Goal: Task Accomplishment & Management: Manage account settings

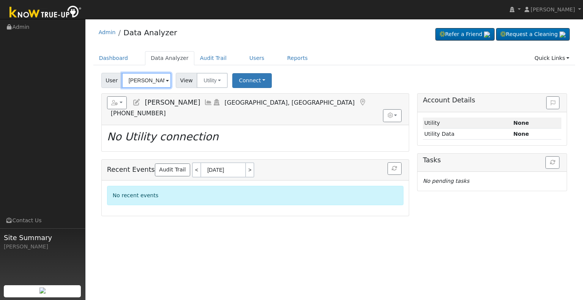
click at [144, 77] on input "[PERSON_NAME]" at bounding box center [146, 80] width 49 height 15
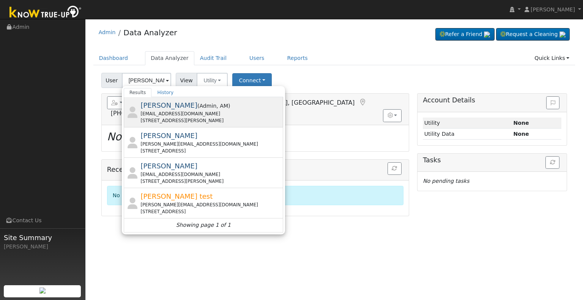
click at [216, 109] on span ", AM" at bounding box center [222, 106] width 12 height 6
type input "[PERSON_NAME]"
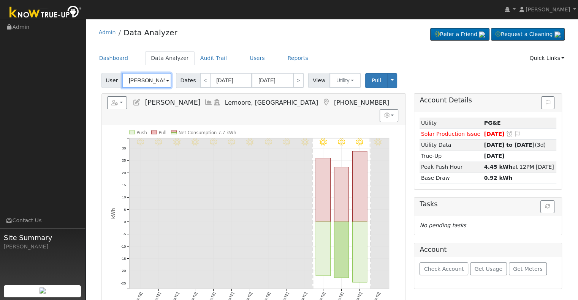
click at [137, 79] on input "[PERSON_NAME]" at bounding box center [146, 80] width 49 height 15
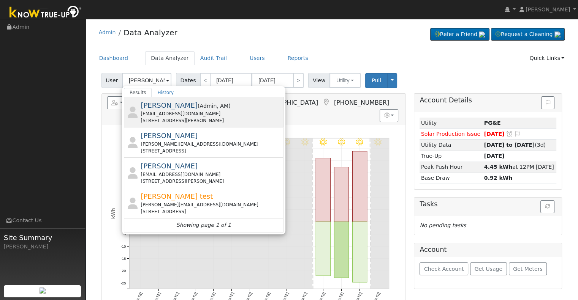
click at [199, 106] on span "Admin" at bounding box center [207, 106] width 17 height 6
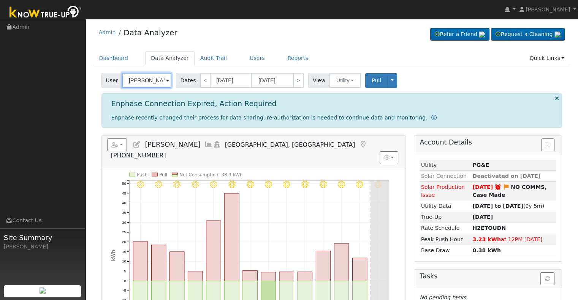
click at [140, 81] on input "[PERSON_NAME]" at bounding box center [146, 80] width 49 height 15
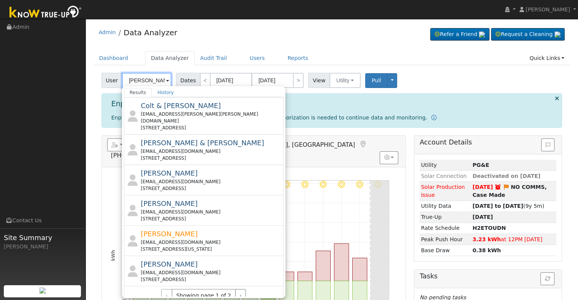
scroll to position [266, 0]
drag, startPoint x: 193, startPoint y: 231, endPoint x: 182, endPoint y: 228, distance: 11.8
click at [193, 239] on div "[EMAIL_ADDRESS][DOMAIN_NAME]" at bounding box center [211, 242] width 141 height 7
type input "[PERSON_NAME]"
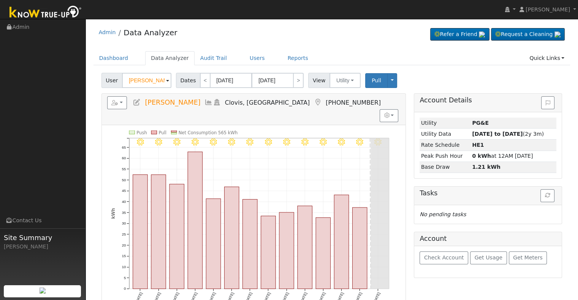
click at [136, 99] on icon at bounding box center [137, 102] width 8 height 7
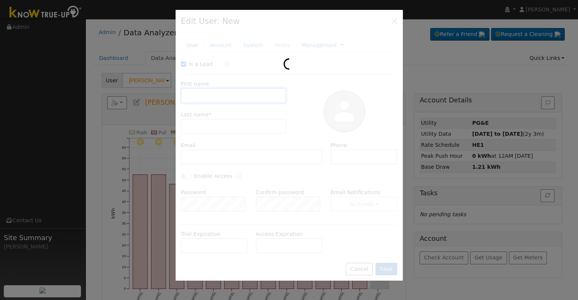
checkbox input "true"
type input "Robin"
type input "Ellis"
type input "disneygirl61@gmail.com"
type input "559-283-1018"
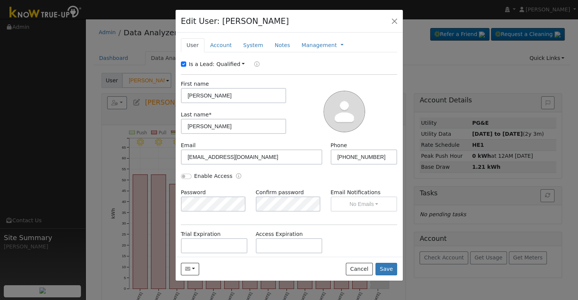
click at [224, 62] on link "Qualified" at bounding box center [230, 64] width 28 height 6
click at [199, 63] on label "Is a Lead:" at bounding box center [202, 64] width 26 height 8
click at [186, 63] on input "Is a Lead:" at bounding box center [183, 64] width 5 height 5
checkbox input "false"
click at [187, 174] on input "Enable Access" at bounding box center [186, 176] width 11 height 5
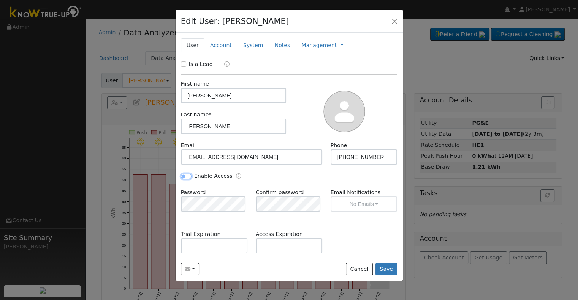
checkbox input "true"
click at [348, 201] on button "No Emails" at bounding box center [363, 204] width 67 height 15
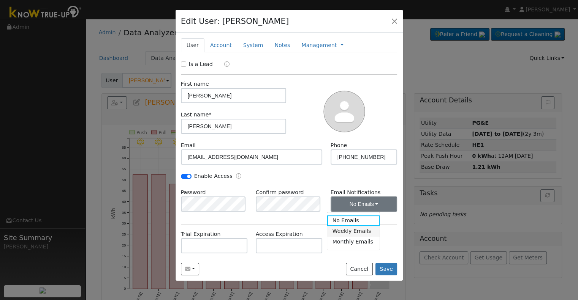
click at [356, 234] on link "Weekly Emails" at bounding box center [353, 231] width 53 height 11
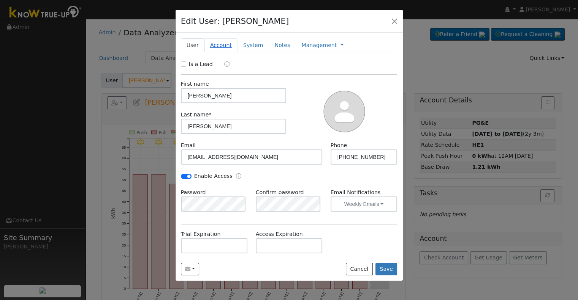
click at [217, 43] on link "Account" at bounding box center [220, 45] width 33 height 14
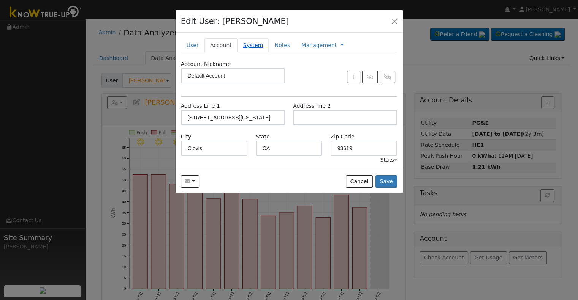
click at [246, 45] on link "System" at bounding box center [253, 45] width 32 height 14
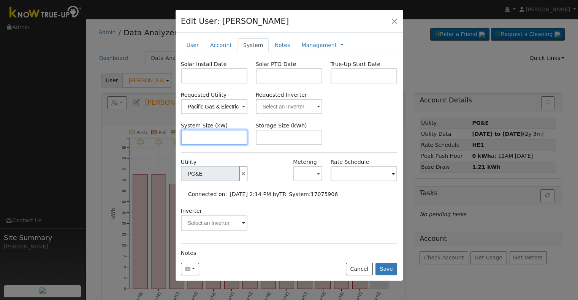
click at [210, 135] on input "text" at bounding box center [214, 137] width 67 height 15
paste input "11.440"
type input "11.4"
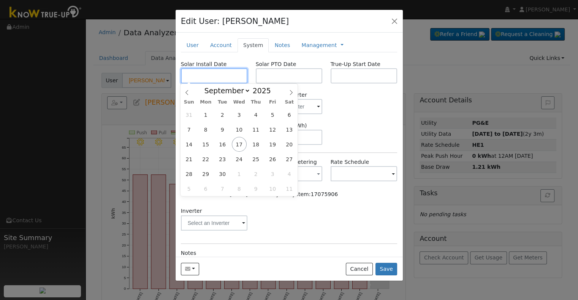
click at [214, 71] on input "text" at bounding box center [214, 75] width 67 height 15
paste input "8/20/2025"
type input "08/20/2025"
select select "7"
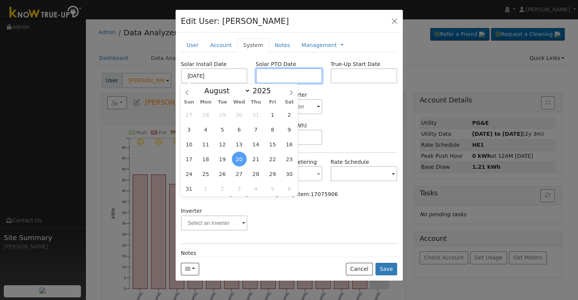
click at [303, 74] on input "text" at bounding box center [289, 75] width 67 height 15
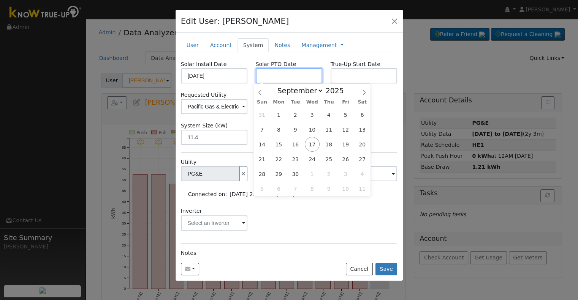
paste input "9/17/2025"
type input "[DATE]"
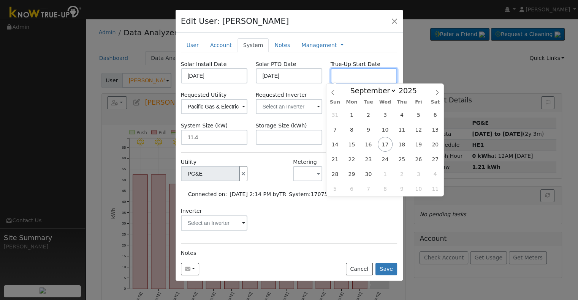
click at [343, 74] on input "text" at bounding box center [363, 75] width 67 height 15
paste input "9/17/2025"
type input "[DATE]"
click at [290, 104] on input "text" at bounding box center [289, 106] width 67 height 15
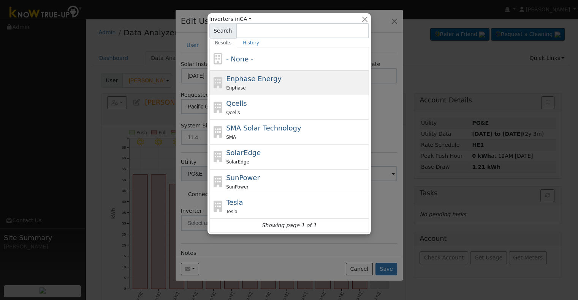
click at [284, 84] on div "Enphase" at bounding box center [296, 88] width 141 height 8
type input "Enphase Energy"
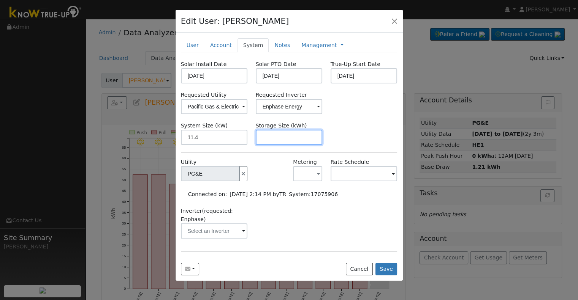
click at [281, 138] on input "text" at bounding box center [289, 137] width 67 height 15
paste input "20.00"
type input "20"
click at [316, 46] on link "Management" at bounding box center [318, 45] width 35 height 8
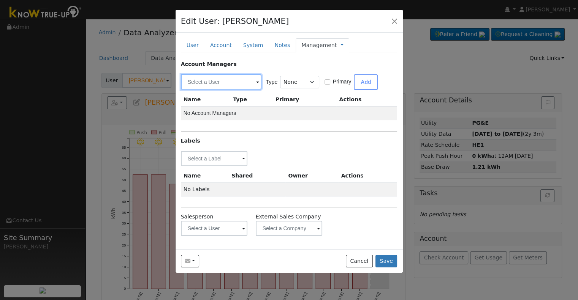
click at [208, 83] on input "text" at bounding box center [221, 81] width 81 height 15
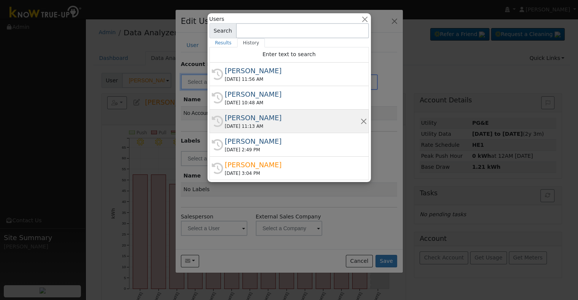
click at [262, 121] on div "Eric Cisneros" at bounding box center [292, 118] width 135 height 10
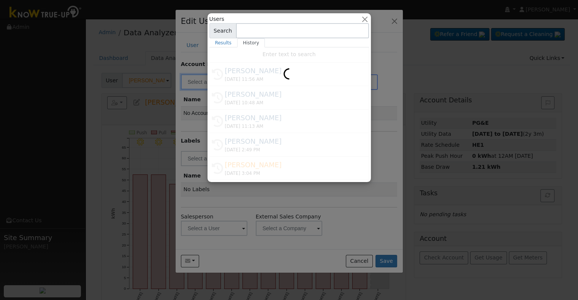
type input "Eric Cisneros"
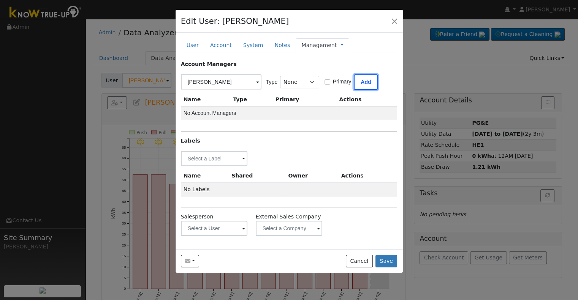
click at [365, 85] on button "Add" at bounding box center [366, 82] width 24 height 16
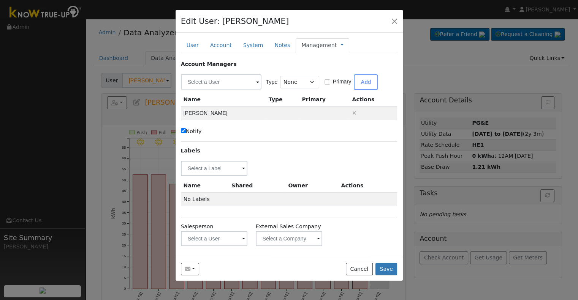
click at [198, 132] on label "Notify" at bounding box center [191, 132] width 21 height 8
click at [186, 132] on input "Notify" at bounding box center [183, 130] width 5 height 5
checkbox input "false"
click at [201, 167] on input "text" at bounding box center [214, 168] width 67 height 15
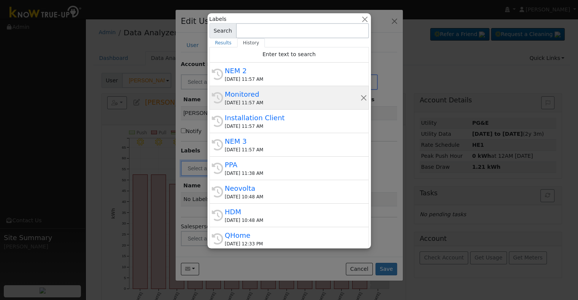
click at [281, 103] on div "09/17/2025 11:57 AM" at bounding box center [292, 103] width 135 height 7
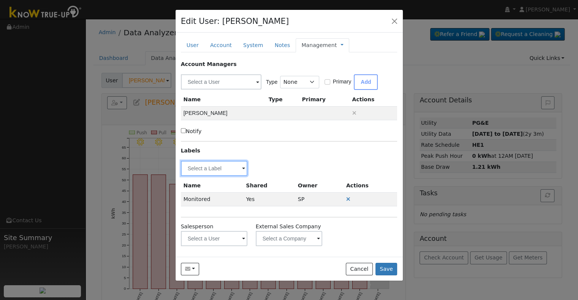
click at [205, 168] on input "text" at bounding box center [214, 168] width 67 height 15
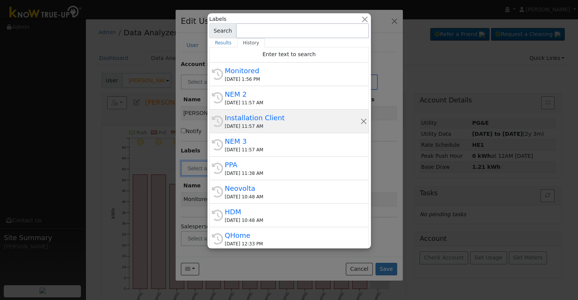
click at [267, 116] on div "Installation Client" at bounding box center [292, 118] width 135 height 10
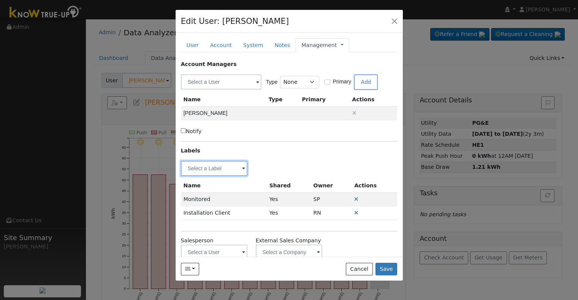
click at [207, 165] on input "text" at bounding box center [214, 168] width 67 height 15
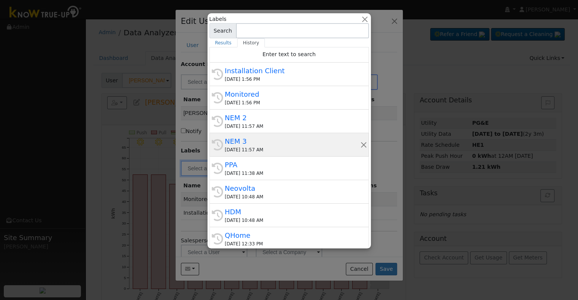
click at [260, 142] on div "NEM 3" at bounding box center [292, 141] width 135 height 10
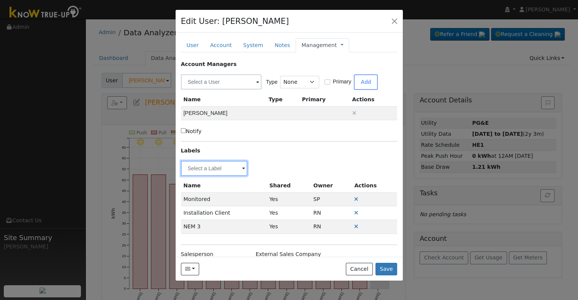
click at [216, 167] on input "text" at bounding box center [214, 168] width 67 height 15
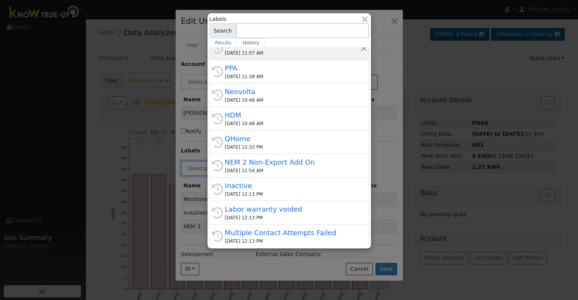
scroll to position [114, 0]
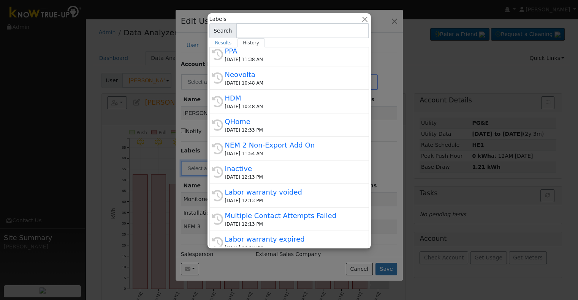
click at [377, 179] on div at bounding box center [289, 150] width 578 height 300
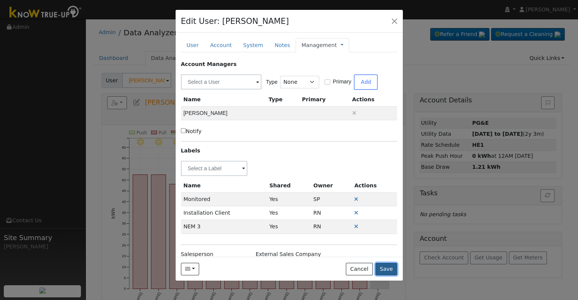
click at [384, 271] on button "Save" at bounding box center [386, 269] width 22 height 13
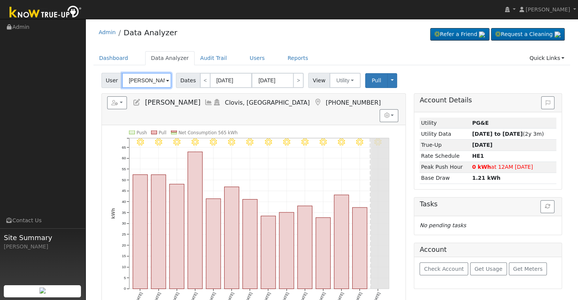
click at [143, 80] on input "Robin Ellis" at bounding box center [146, 80] width 49 height 15
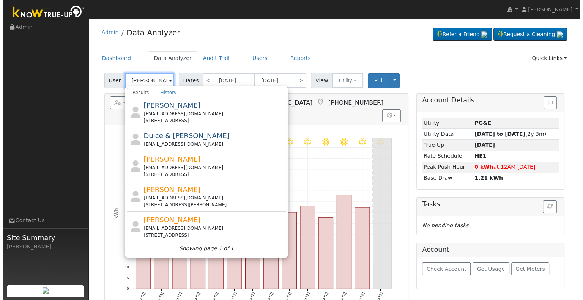
scroll to position [0, 0]
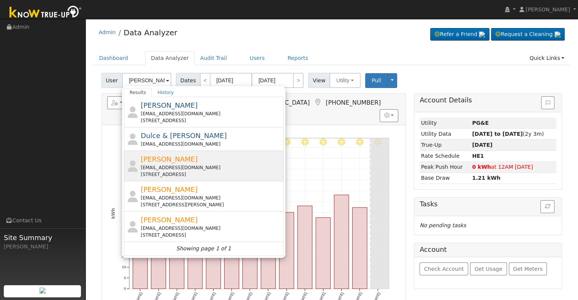
click at [214, 166] on div "1anthonyflores@sbcglobal.net" at bounding box center [211, 167] width 141 height 7
type input "Anthony flores"
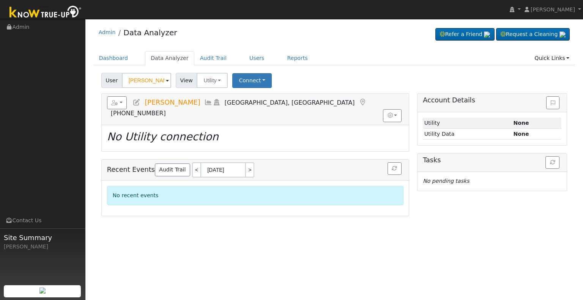
click at [139, 101] on icon at bounding box center [137, 102] width 8 height 7
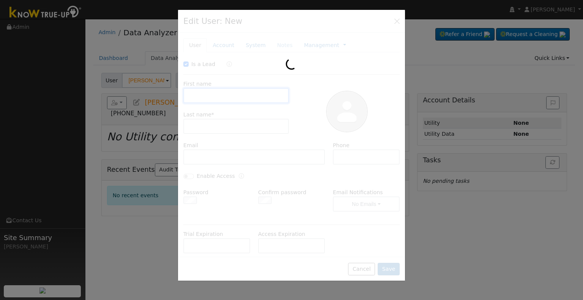
checkbox input "true"
type input "Anthony"
type input "flores"
type input "1anthonyflores@sbcglobal.net"
type input "(559) 737-8401"
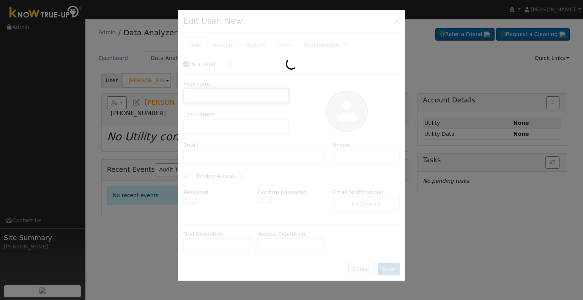
checkbox input "false"
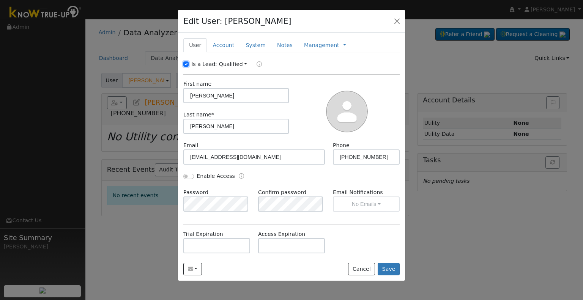
click at [188, 65] on input "Is a Lead:" at bounding box center [185, 64] width 5 height 5
checkbox input "false"
click at [190, 127] on input "flores" at bounding box center [236, 126] width 106 height 15
type input "Flores"
click at [191, 175] on input "Enable Access" at bounding box center [188, 176] width 11 height 5
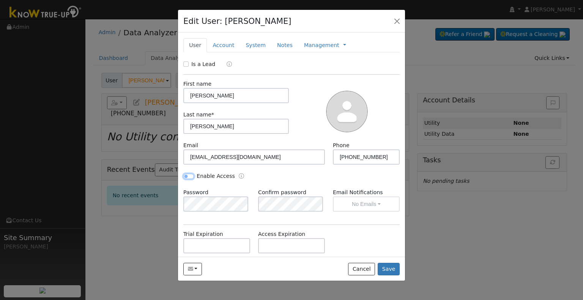
checkbox input "true"
click at [363, 205] on button "No Emails" at bounding box center [366, 204] width 67 height 15
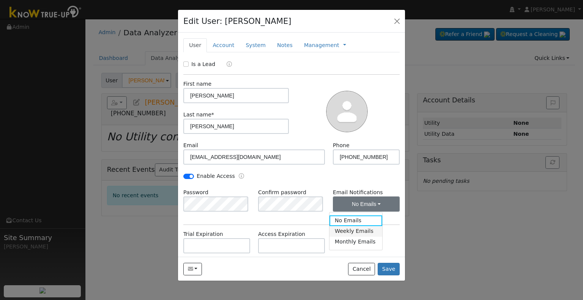
click at [354, 231] on link "Weekly Emails" at bounding box center [356, 231] width 53 height 11
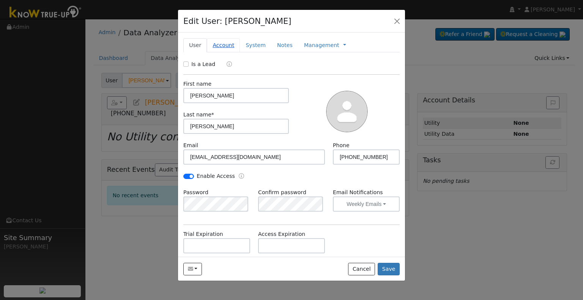
click at [221, 47] on link "Account" at bounding box center [223, 45] width 33 height 14
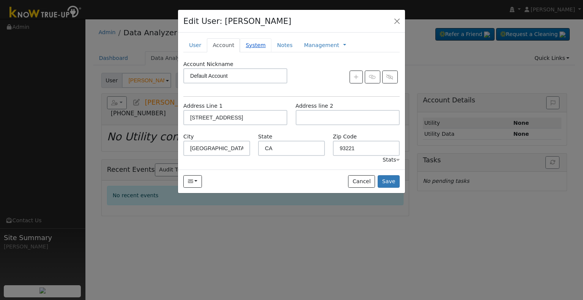
click at [252, 45] on link "System" at bounding box center [256, 45] width 32 height 14
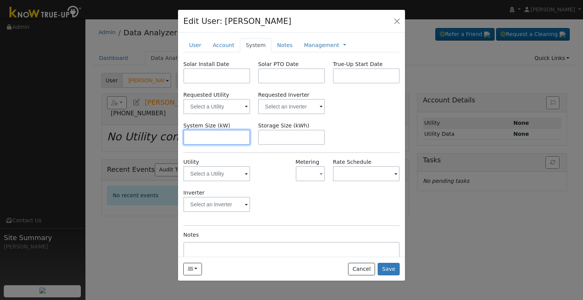
click at [202, 135] on input "text" at bounding box center [216, 137] width 67 height 15
paste input "8.610"
type input "8.6"
click at [210, 74] on input "text" at bounding box center [216, 75] width 67 height 15
paste input "8/8/2025"
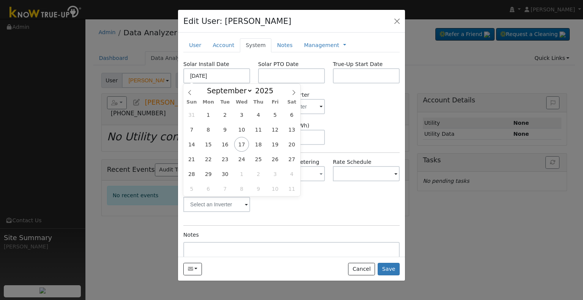
type input "08/08/2025"
select select "7"
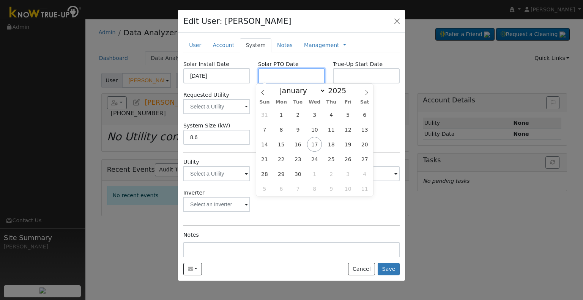
click at [301, 74] on input "text" at bounding box center [291, 75] width 67 height 15
paste input "9/17/2025"
type input "[DATE]"
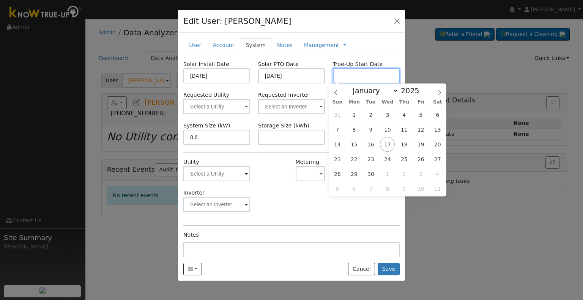
click at [348, 69] on input "text" at bounding box center [366, 75] width 67 height 15
paste input "9/17/2025"
type input "[DATE]"
click at [298, 110] on input "text" at bounding box center [291, 106] width 67 height 15
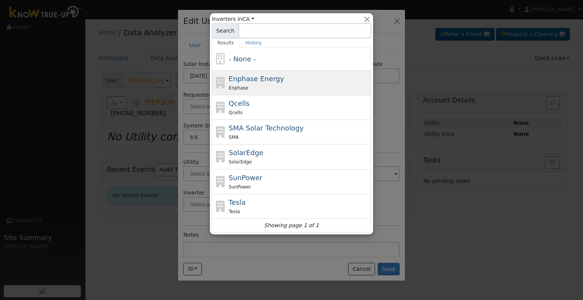
click at [280, 80] on div "Enphase Energy Enphase" at bounding box center [299, 83] width 141 height 18
type input "Enphase Energy"
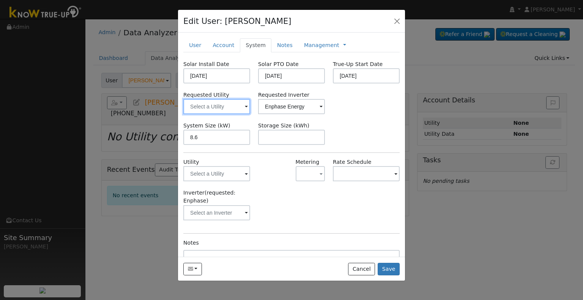
click at [200, 109] on input "text" at bounding box center [216, 106] width 67 height 15
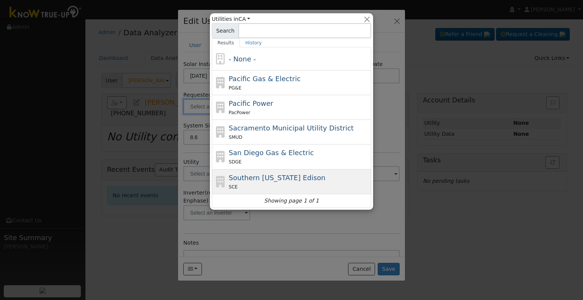
click at [249, 175] on span "Southern California Edison" at bounding box center [277, 178] width 97 height 8
type input "Southern California Edison"
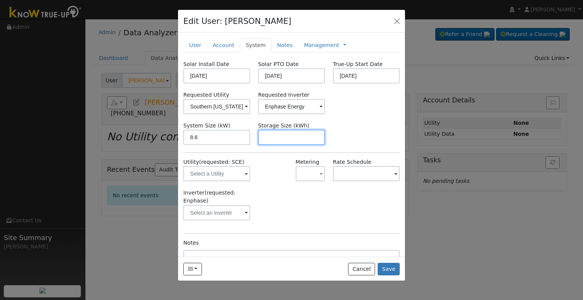
click at [277, 136] on input "text" at bounding box center [291, 137] width 67 height 15
paste input "20.00"
type input "20"
click at [311, 43] on link "Management" at bounding box center [321, 45] width 35 height 8
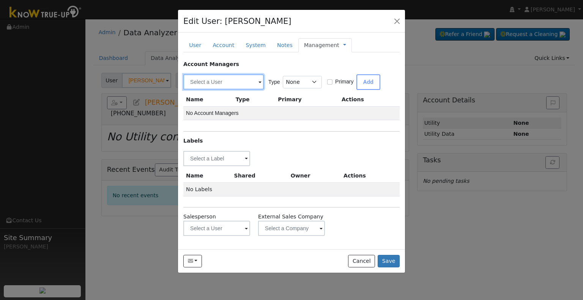
click at [224, 80] on input "text" at bounding box center [223, 81] width 81 height 15
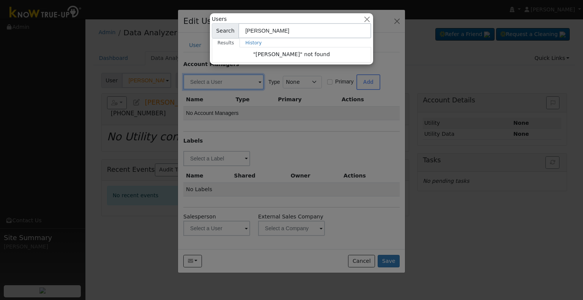
type input "jeff"
click at [287, 92] on div at bounding box center [291, 150] width 583 height 300
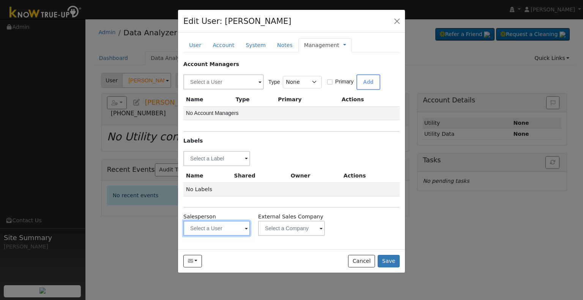
click at [210, 231] on input "text" at bounding box center [216, 228] width 67 height 15
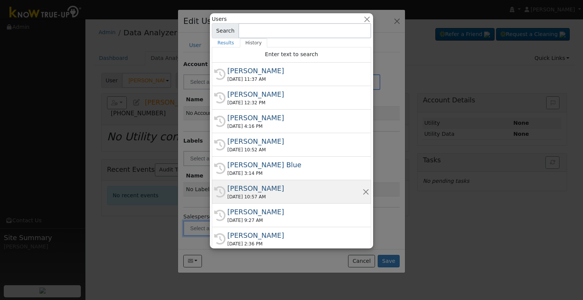
click at [270, 190] on div "Jeffrey Verrue" at bounding box center [295, 188] width 135 height 10
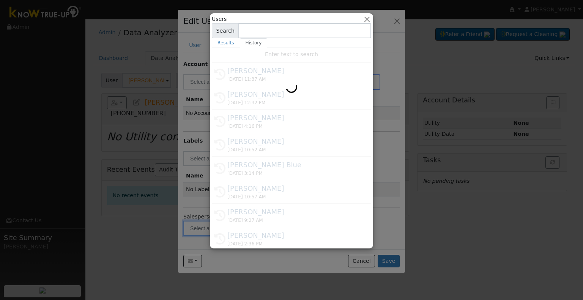
type input "Jeffrey Verrue"
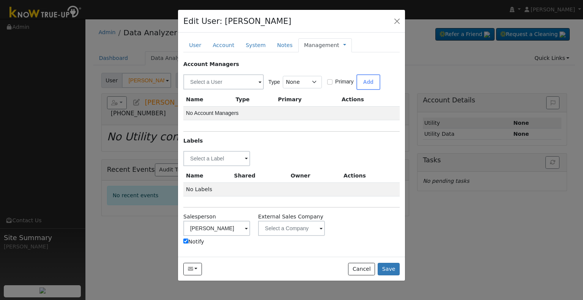
click at [202, 241] on label "Notify" at bounding box center [193, 242] width 21 height 8
click at [188, 241] on input "Notify" at bounding box center [185, 241] width 5 height 5
checkbox input "false"
click at [219, 155] on input "text" at bounding box center [216, 158] width 67 height 15
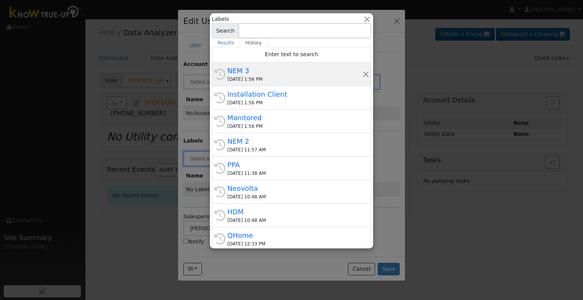
click at [260, 71] on div "NEM 3" at bounding box center [295, 71] width 135 height 10
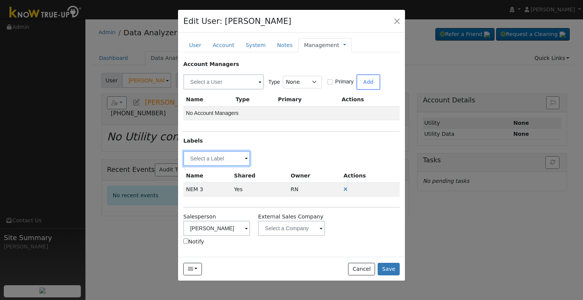
click at [208, 161] on input "text" at bounding box center [216, 158] width 67 height 15
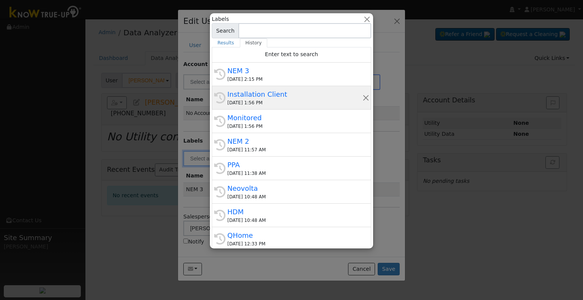
click at [287, 97] on div "Installation Client" at bounding box center [295, 94] width 135 height 10
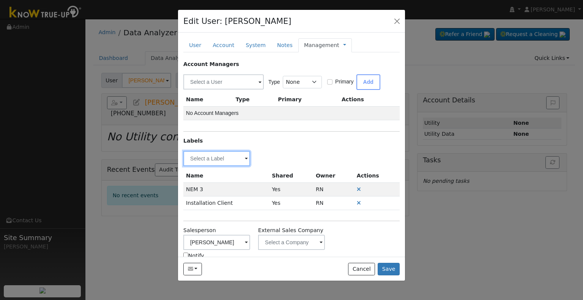
click at [210, 156] on input "text" at bounding box center [216, 158] width 67 height 15
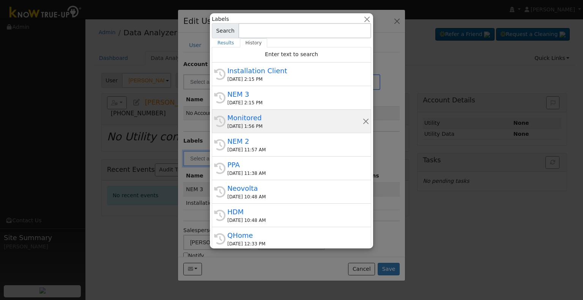
click at [284, 126] on div "09/17/2025 1:56 PM" at bounding box center [295, 126] width 135 height 7
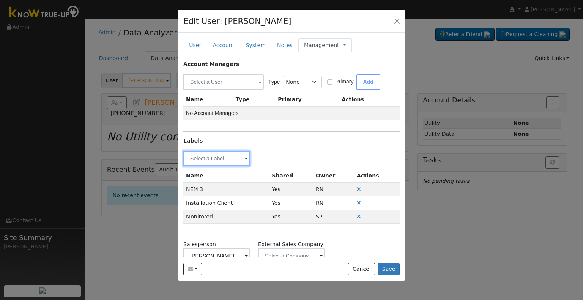
click at [210, 158] on input "text" at bounding box center [216, 158] width 67 height 15
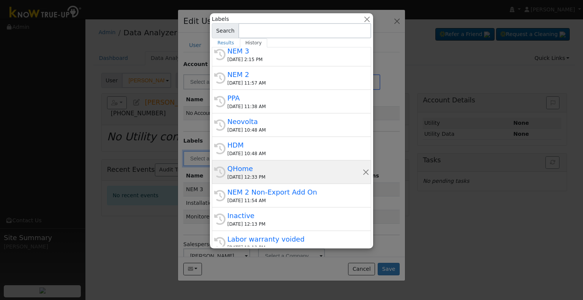
scroll to position [114, 0]
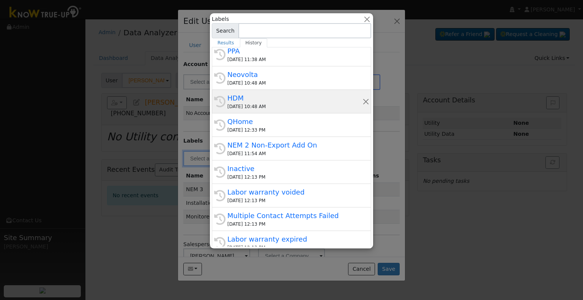
click at [285, 103] on div "09/16/2025 10:48 AM" at bounding box center [295, 106] width 135 height 7
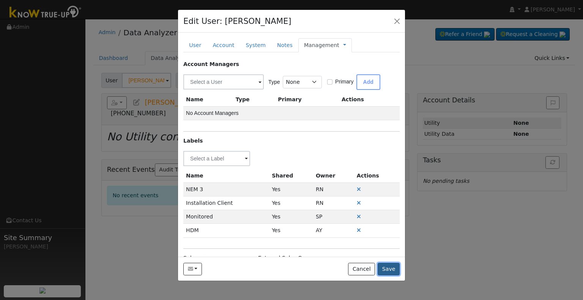
click at [398, 269] on button "Save" at bounding box center [389, 269] width 22 height 13
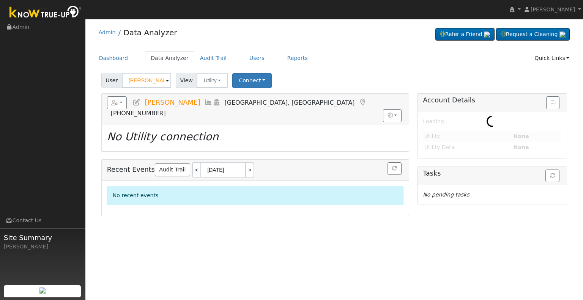
type input "Anthony Flores"
